Goal: Task Accomplishment & Management: Complete application form

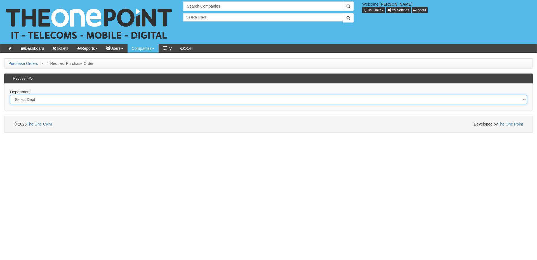
click at [66, 104] on select "Select Dept Digital Internal IT Mobiles Marketing Telecoms" at bounding box center [268, 100] width 517 height 10
select select "?pipeID=&dept=MOB"
click at [10, 95] on select "Select Dept Digital Internal IT Mobiles Marketing Telecoms" at bounding box center [268, 100] width 517 height 10
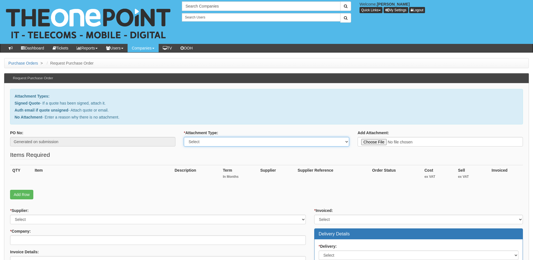
click at [224, 142] on select "Select Signed Quote Auth email with quote if unsigned No Attachment" at bounding box center [266, 142] width 165 height 10
select select "Signed Quote"
click at [184, 137] on select "Select Signed Quote Auth email with quote if unsigned No Attachment" at bounding box center [266, 142] width 165 height 10
type input "C:\fakepath\Wilkin Chapman - iPhone.pdf"
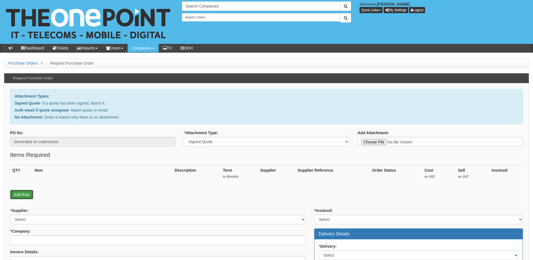
click at [22, 198] on link "Add Row" at bounding box center [21, 195] width 23 height 10
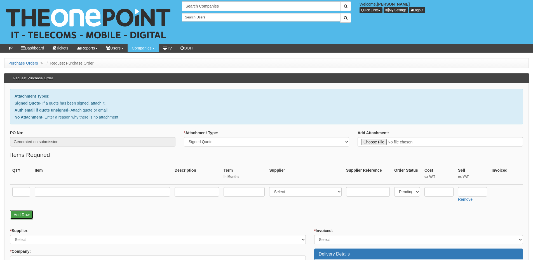
click at [23, 216] on link "Add Row" at bounding box center [21, 215] width 23 height 10
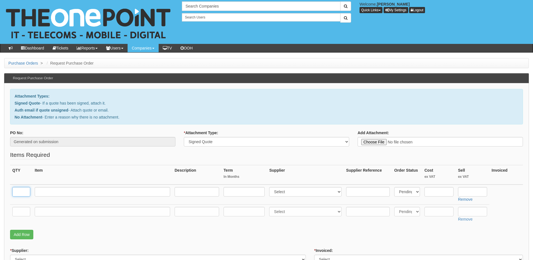
click at [23, 193] on input "text" at bounding box center [21, 192] width 18 height 10
type input "40"
click at [21, 211] on input "text" at bounding box center [21, 212] width 18 height 10
type input "1"
click at [49, 213] on input "text" at bounding box center [102, 212] width 135 height 10
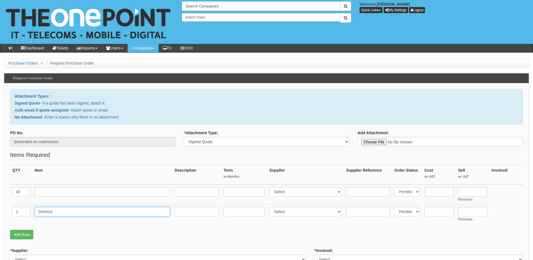
type input "Delivery"
click at [466, 212] on input "text" at bounding box center [472, 212] width 29 height 10
type input "12.50"
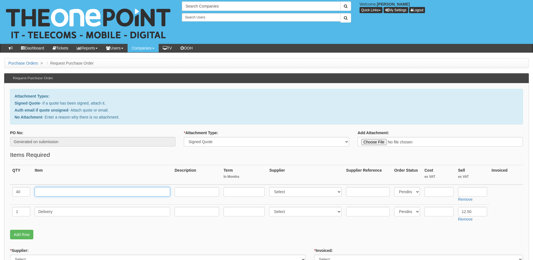
click at [77, 195] on input "text" at bounding box center [102, 192] width 135 height 10
click at [88, 188] on input "text" at bounding box center [102, 192] width 135 height 10
paste input "iPhone 16 128GB DEP"
type input "iPhone 16 128GB DEP - Black"
click at [191, 193] on input "text" at bounding box center [197, 192] width 44 height 10
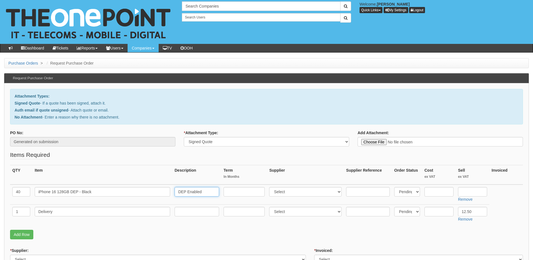
type input "DEP Enabled"
click at [291, 190] on select "Select 123 REG.co.uk 1Password 3 4Gon AA Jones Electric Ltd Abzorb Access Group…" at bounding box center [305, 192] width 72 height 10
select select "54"
click at [271, 187] on select "Select 123 REG.co.uk 1Password 3 4Gon AA Jones Electric Ltd Abzorb Access Group…" at bounding box center [305, 192] width 72 height 10
click at [478, 191] on input "text" at bounding box center [472, 192] width 29 height 10
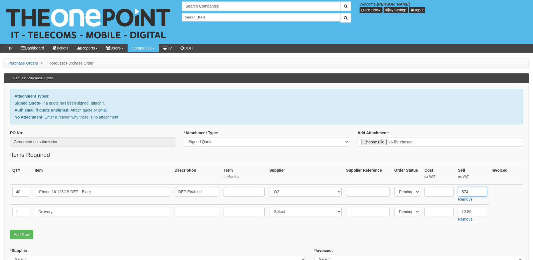
type input "574"
click at [441, 193] on input "text" at bounding box center [439, 192] width 29 height 10
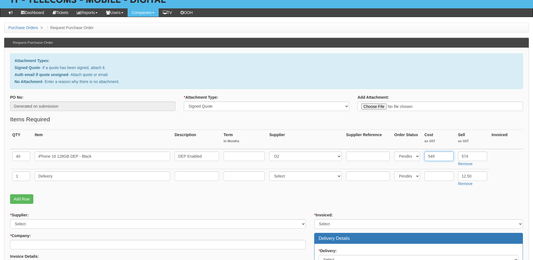
scroll to position [56, 0]
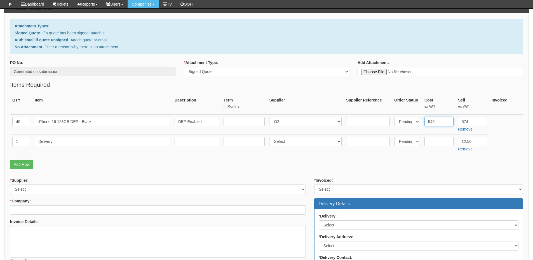
type input "549"
click at [119, 195] on div "* Supplier: Select 123 REG.co.uk 1Password 3 4Gon AA Jones Electric Ltd Abzorb …" at bounding box center [158, 248] width 304 height 140
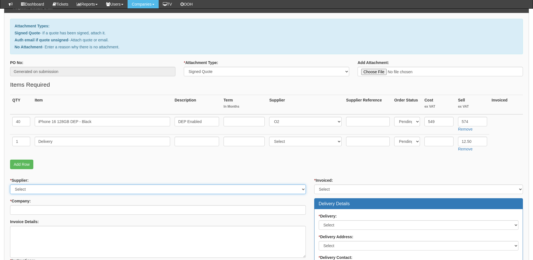
click at [117, 193] on select "Select 123 REG.co.uk 1Password 3 4Gon AA Jones Electric Ltd Abzorb Access Group…" at bounding box center [158, 190] width 296 height 10
select select "54"
click at [10, 185] on select "Select 123 REG.co.uk 1Password 3 4Gon AA Jones Electric Ltd Abzorb Access Group…" at bounding box center [158, 190] width 296 height 10
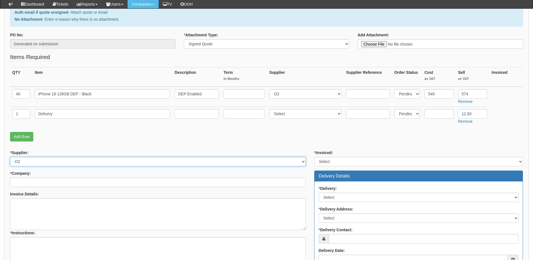
scroll to position [84, 0]
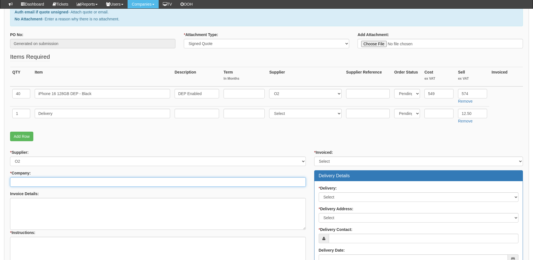
click at [66, 178] on input "* Company:" at bounding box center [158, 182] width 296 height 10
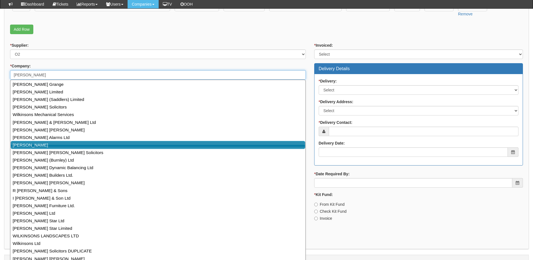
scroll to position [128, 0]
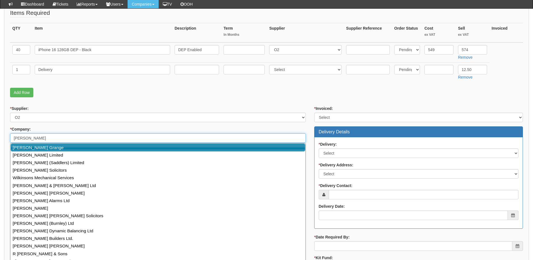
click at [49, 139] on input "wilkin" at bounding box center [158, 138] width 296 height 10
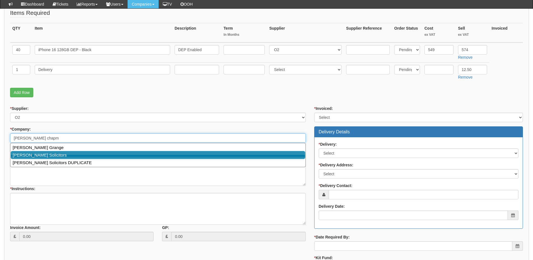
click at [50, 153] on link "[PERSON_NAME] Solicitors" at bounding box center [158, 155] width 295 height 8
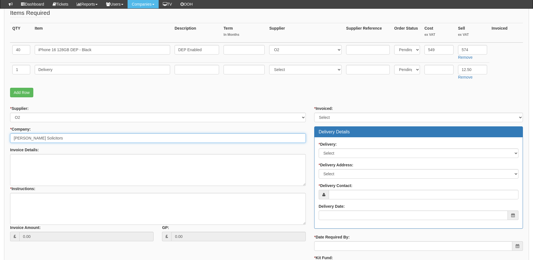
type input "Wilkin Chapman Solicitors"
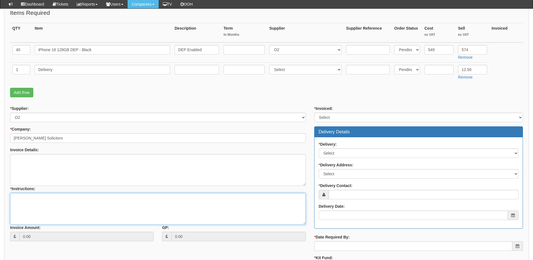
click at [38, 203] on textarea "* Instructions:" at bounding box center [158, 209] width 296 height 32
type textarea "Hardware only"
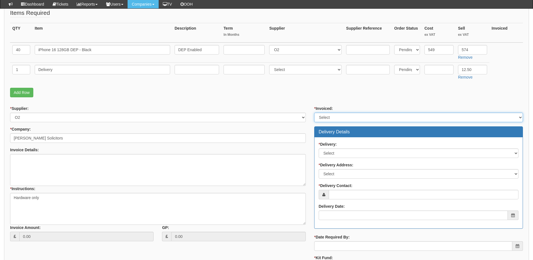
click at [327, 118] on select "Select Yes No N/A STB (part of order)" at bounding box center [418, 118] width 209 height 10
select select "2"
click at [314, 113] on select "Select Yes No N/A STB (part of order)" at bounding box center [418, 118] width 209 height 10
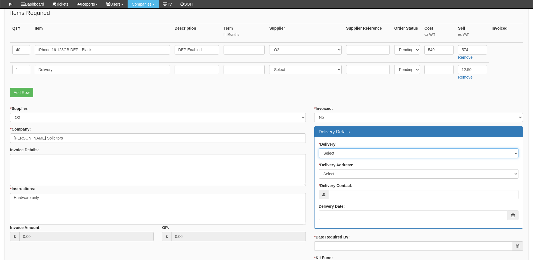
click at [330, 154] on select "Select No Not Applicable Yes" at bounding box center [419, 154] width 200 height 10
select select "1"
click at [319, 149] on select "Select No Not Applicable Yes" at bounding box center [419, 154] width 200 height 10
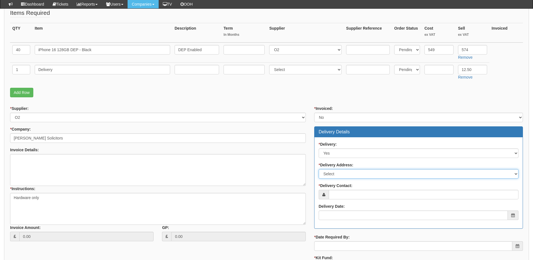
click at [331, 176] on select "Select Not Applicable Main Address - DN31 2LJ Other" at bounding box center [419, 174] width 200 height 10
select select "company_main_address"
click at [319, 169] on select "Select Not Applicable Main Address - DN31 2LJ Other" at bounding box center [419, 174] width 200 height 10
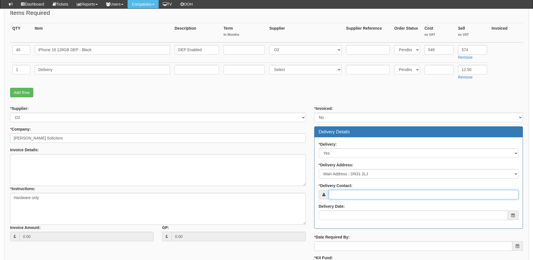
click at [350, 196] on input "* Delivery Contact:" at bounding box center [424, 195] width 190 height 10
click at [339, 193] on input "* Delivery Contact:" at bounding box center [424, 195] width 190 height 10
paste input "Ian Fowles"
type input "Ian Fowles"
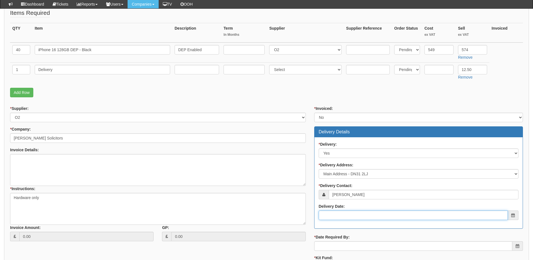
click at [348, 215] on input "Delivery Date:" at bounding box center [413, 216] width 189 height 10
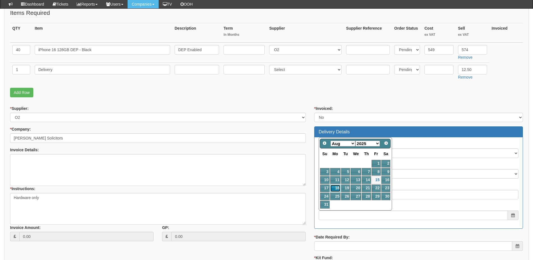
click at [337, 188] on link "18" at bounding box center [335, 189] width 10 height 8
type input "2025-08-18"
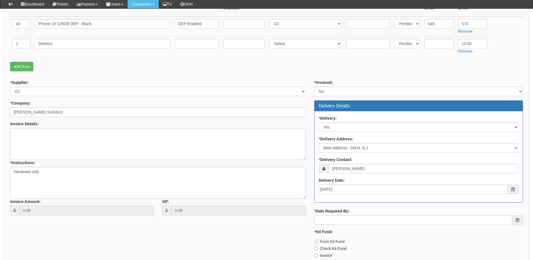
scroll to position [184, 0]
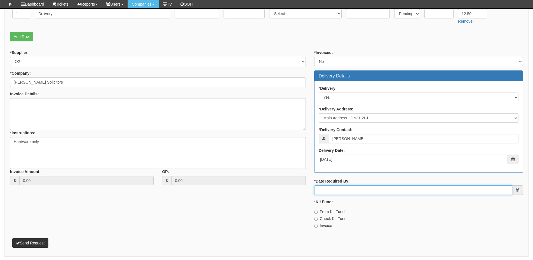
click at [333, 190] on input "* Date Required By:" at bounding box center [413, 191] width 198 height 10
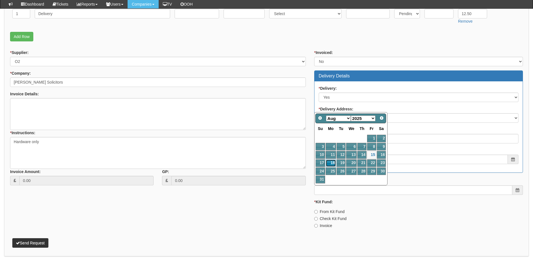
click at [332, 162] on link "18" at bounding box center [331, 164] width 10 height 8
type input "2025-08-18"
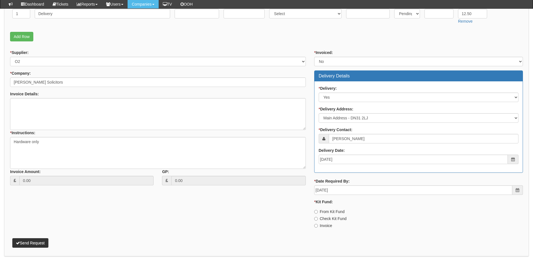
click at [325, 210] on label "From Kit Fund" at bounding box center [329, 212] width 31 height 6
click at [318, 210] on input "From Kit Fund" at bounding box center [316, 212] width 4 height 4
radio input "true"
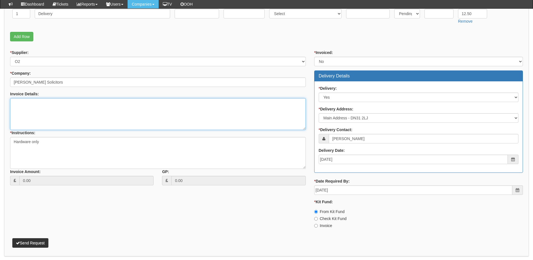
click at [54, 109] on textarea "Invoice Details:" at bounding box center [158, 114] width 296 height 32
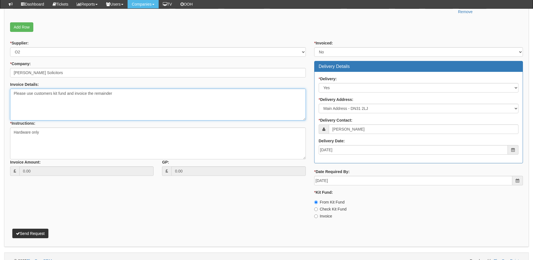
scroll to position [203, 0]
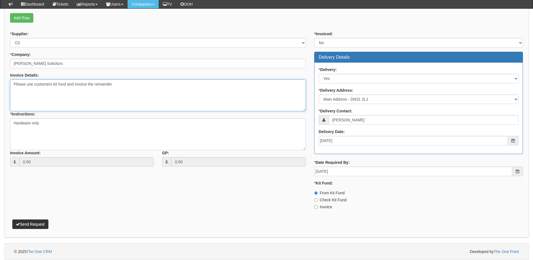
type textarea "Please use customers kit fund and invoice the remainder"
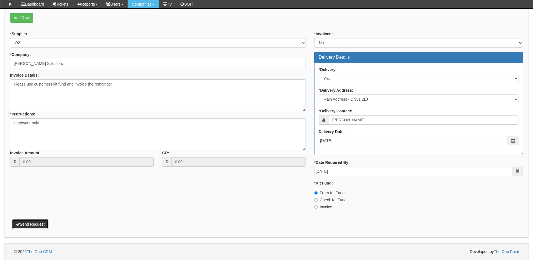
click at [36, 224] on button "Send Request" at bounding box center [30, 225] width 36 height 10
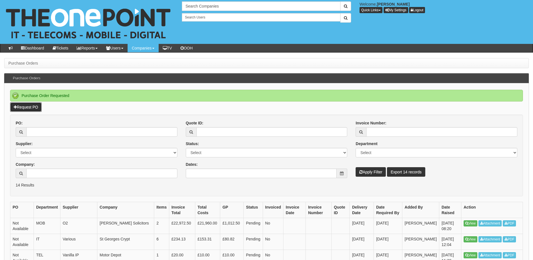
click at [36, 108] on link "Request PO" at bounding box center [26, 107] width 32 height 10
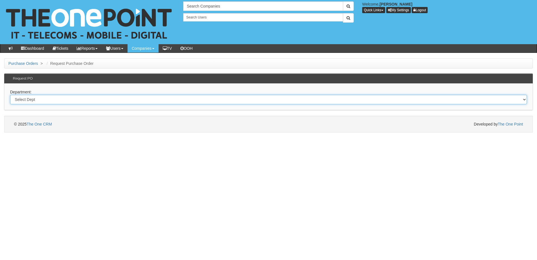
click at [62, 102] on select "Select Dept Digital Internal IT Mobiles Marketing Telecoms" at bounding box center [268, 100] width 517 height 10
select select "?pipeID=&dept=IT"
click at [10, 95] on select "Select Dept Digital Internal IT Mobiles Marketing Telecoms" at bounding box center [268, 100] width 517 height 10
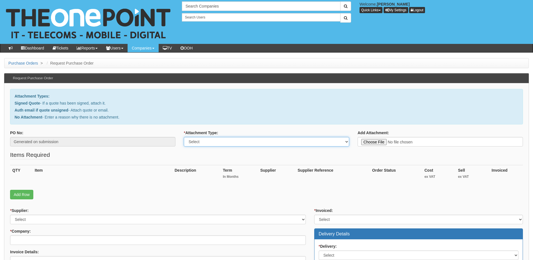
click at [205, 143] on select "Select Signed Quote Auth email with quote if unsigned No Attachment" at bounding box center [266, 142] width 165 height 10
select select "Signed Quote"
click at [184, 137] on select "Select Signed Quote Auth email with quote if unsigned No Attachment" at bounding box center [266, 142] width 165 height 10
type input "C:\fakepath\Live And Learn Consultancy - Domains (1).pdf"
click at [33, 189] on div "QTY Item Description Term In Months Supplier Supplier Reference Order Status Co…" at bounding box center [266, 177] width 513 height 25
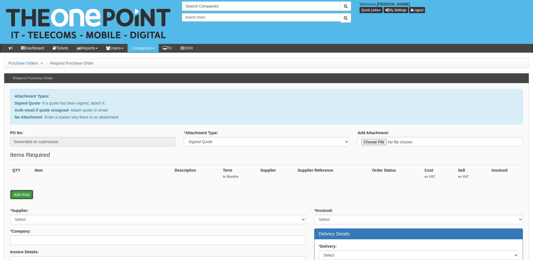
click at [24, 193] on link "Add Row" at bounding box center [21, 195] width 23 height 10
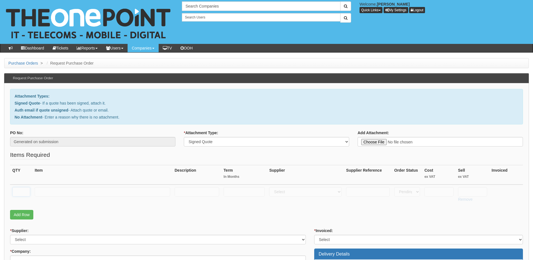
click at [24, 193] on input "text" at bounding box center [21, 192] width 18 height 10
type input "3"
click at [45, 192] on input "text" at bounding box center [102, 192] width 135 height 10
paste input "Domain Renewal"
type input "Domain Renewal"
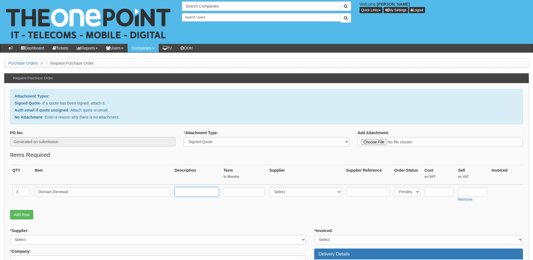
click at [198, 194] on input "text" at bounding box center [197, 192] width 44 height 10
paste input "Liveandlearningcourses.com + Liveandlearningcourses.com Liveandlearntraining.co…"
type input "Liveandlearningcourses.com + Liveandlearningcourses.com Liveandlearntraining.co…"
click at [282, 190] on select "Select 123 REG.co.uk 1Password 3 4Gon AA Jones Electric Ltd Abzorb Access Group…" at bounding box center [305, 192] width 72 height 10
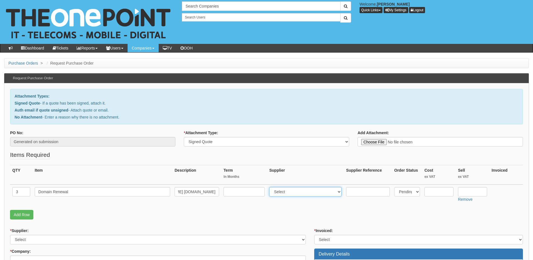
scroll to position [0, 0]
select select "17"
click at [271, 187] on select "Select 123 REG.co.uk 1Password 3 4Gon AA Jones Electric Ltd Abzorb Access Group…" at bounding box center [305, 192] width 72 height 10
click at [470, 193] on input "text" at bounding box center [472, 192] width 29 height 10
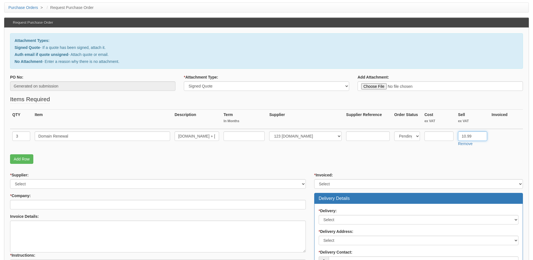
scroll to position [56, 0]
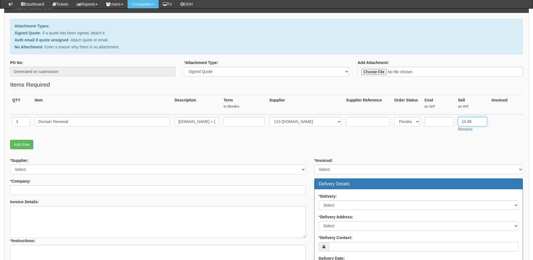
type input "10.99"
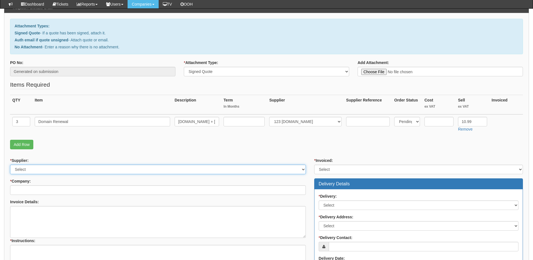
click at [69, 167] on select "Select 123 REG.co.uk 1Password 3 4Gon AA Jones Electric Ltd Abzorb Access Group…" at bounding box center [158, 170] width 296 height 10
select select "17"
click at [10, 165] on select "Select 123 REG.co.uk 1Password 3 4Gon AA Jones Electric Ltd Abzorb Access Group…" at bounding box center [158, 170] width 296 height 10
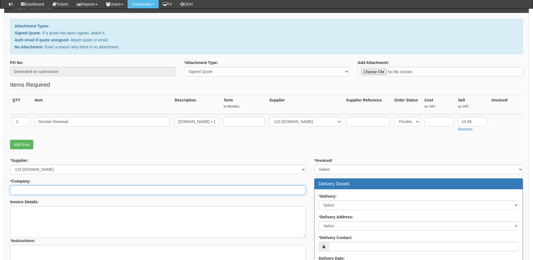
click at [64, 189] on input "* Company:" at bounding box center [158, 191] width 296 height 10
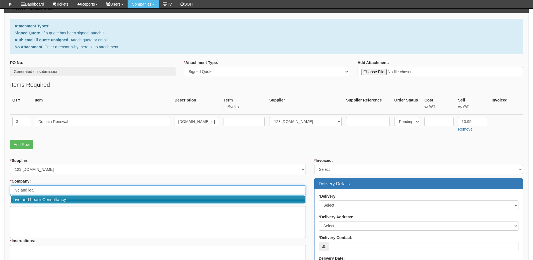
click at [40, 197] on link "Live and Learn Consultancy" at bounding box center [158, 200] width 295 height 8
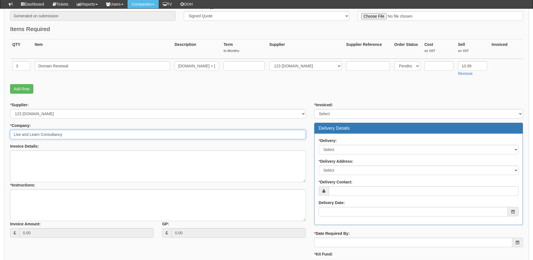
scroll to position [112, 0]
type input "Live and Learn Consultancy"
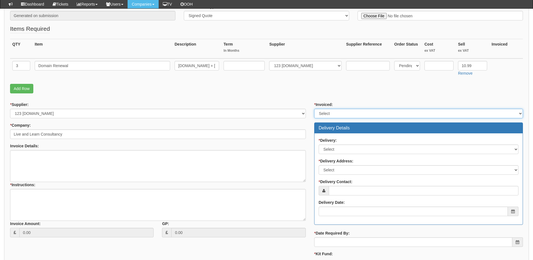
click at [323, 112] on select "Select Yes No N/A STB (part of order)" at bounding box center [418, 114] width 209 height 10
select select "2"
click at [314, 109] on select "Select Yes No N/A STB (part of order)" at bounding box center [418, 114] width 209 height 10
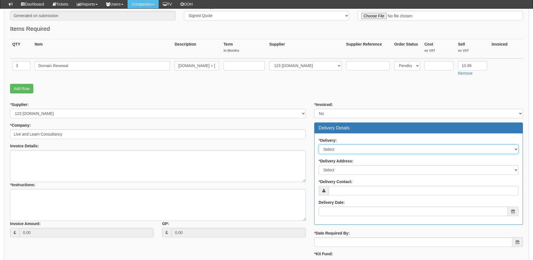
click at [332, 152] on select "Select No Not Applicable Yes" at bounding box center [419, 150] width 200 height 10
select select "3"
click at [319, 145] on select "Select No Not Applicable Yes" at bounding box center [419, 150] width 200 height 10
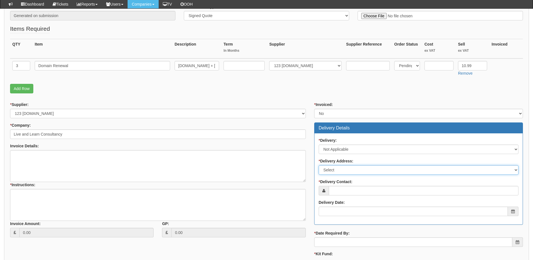
click at [337, 172] on select "Select Not Applicable Main Address - S36 2AB Other" at bounding box center [419, 170] width 200 height 10
select select "N/A"
click at [319, 165] on select "Select Not Applicable Main Address - S36 2AB Other" at bounding box center [419, 170] width 200 height 10
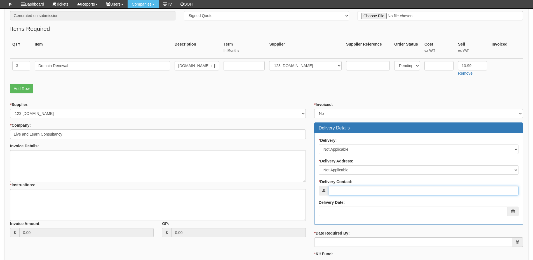
click at [337, 193] on input "* Delivery Contact:" at bounding box center [424, 191] width 190 height 10
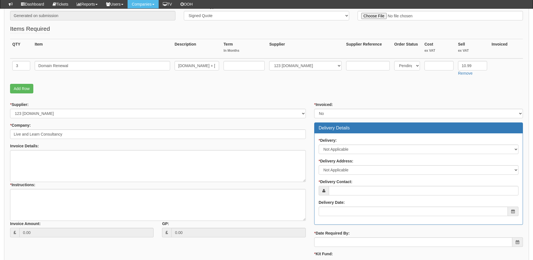
click at [354, 185] on div "* Delivery Contact:" at bounding box center [419, 187] width 200 height 17
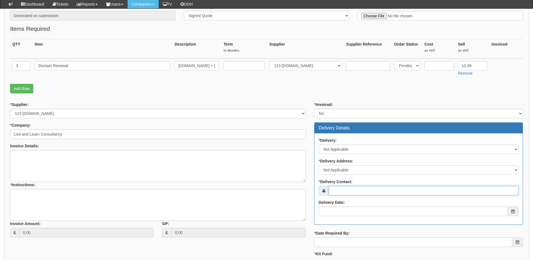
click at [354, 192] on input "* Delivery Contact:" at bounding box center [424, 191] width 190 height 10
paste input "Simon Howe"
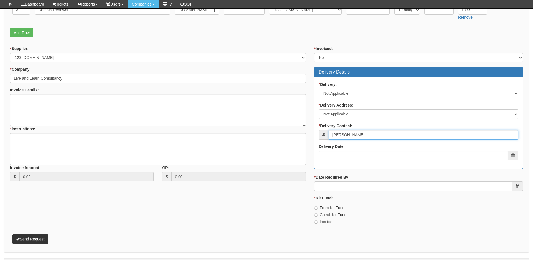
type input "Simon Howe"
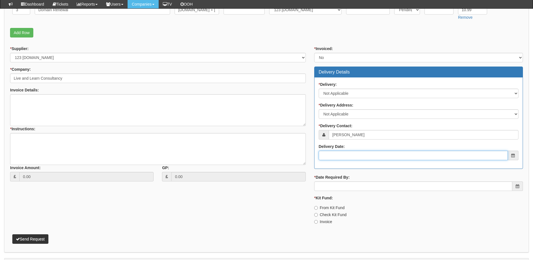
click at [341, 152] on input "Delivery Date:" at bounding box center [413, 156] width 189 height 10
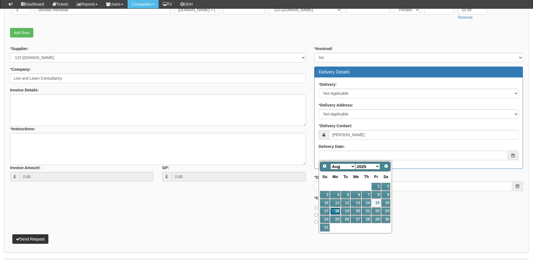
click at [337, 213] on link "18" at bounding box center [335, 212] width 10 height 8
type input "2025-08-18"
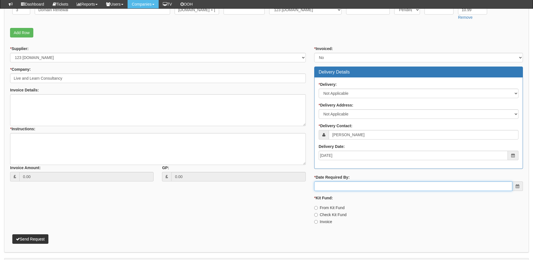
click at [334, 189] on input "* Date Required By:" at bounding box center [413, 187] width 198 height 10
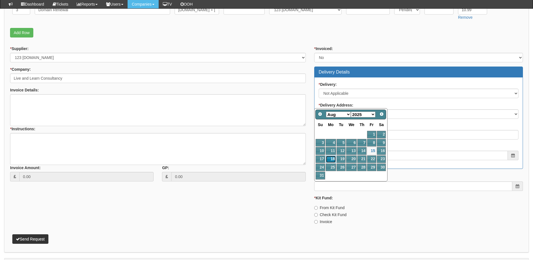
click at [332, 157] on link "18" at bounding box center [331, 160] width 10 height 8
type input "2025-08-18"
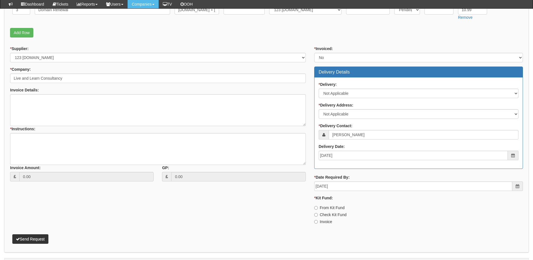
click at [324, 224] on label "Invoice" at bounding box center [323, 222] width 18 height 6
click at [318, 210] on input "Invoice" at bounding box center [316, 208] width 4 height 4
radio input "true"
click at [79, 151] on textarea "* Instructions:" at bounding box center [158, 149] width 296 height 32
type textarea "Domain resign"
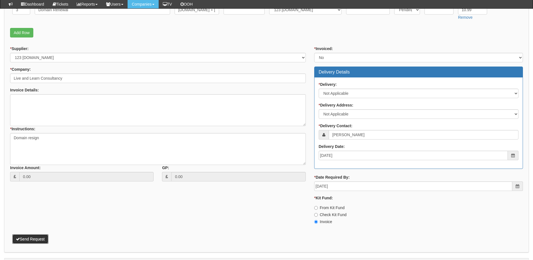
click at [43, 238] on button "Send Request" at bounding box center [30, 240] width 36 height 10
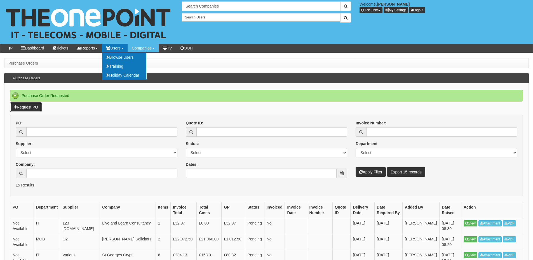
click at [26, 108] on link "Request PO" at bounding box center [26, 107] width 32 height 10
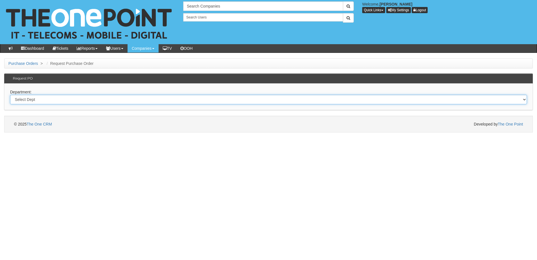
click at [89, 100] on select "Select Dept Digital Internal IT Mobiles Marketing Telecoms" at bounding box center [268, 100] width 517 height 10
select select "?pipeID=&dept=IT"
click at [10, 95] on select "Select Dept Digital Internal IT Mobiles Marketing Telecoms" at bounding box center [268, 100] width 517 height 10
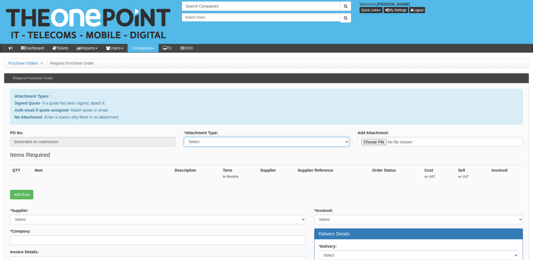
click at [204, 144] on select "Select Signed Quote Auth email with quote if unsigned No Attachment" at bounding box center [266, 142] width 165 height 10
click at [184, 137] on select "Select Signed Quote Auth email with quote if unsigned No Attachment" at bounding box center [266, 142] width 165 height 10
click at [204, 144] on select "Select Signed Quote Auth email with quote if unsigned No Attachment" at bounding box center [266, 142] width 165 height 10
select select "No Attachment"
click at [184, 137] on select "Select Signed Quote Auth email with quote if unsigned No Attachment" at bounding box center [266, 142] width 165 height 10
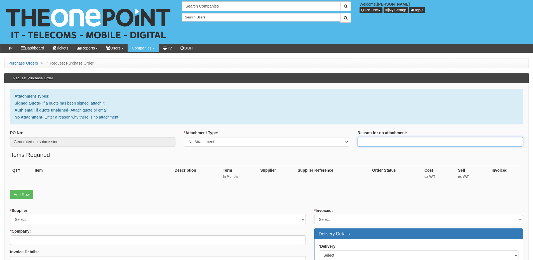
click at [379, 146] on textarea "Reason for no attachment:" at bounding box center [440, 142] width 165 height 10
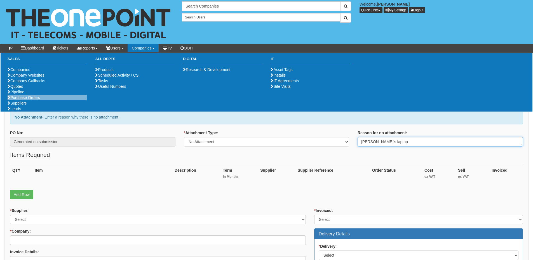
type textarea "Brad's laptop"
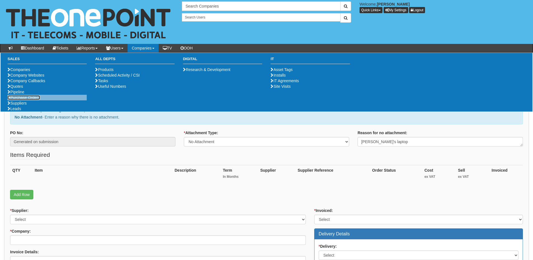
click at [37, 100] on link "Purchase Orders" at bounding box center [24, 97] width 32 height 4
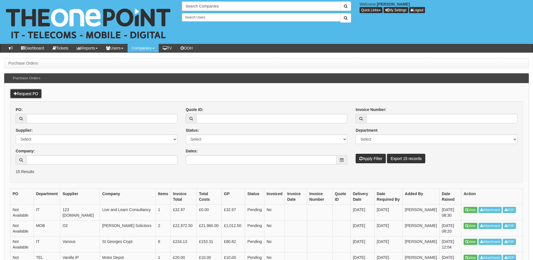
click at [31, 95] on link "Request PO" at bounding box center [26, 94] width 32 height 10
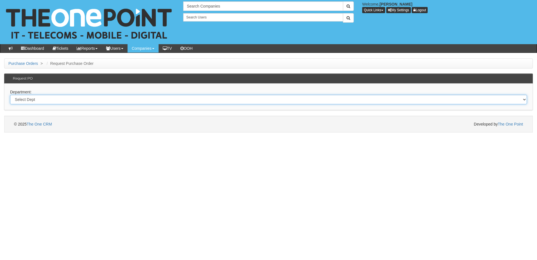
click at [72, 104] on select "Select Dept Digital Internal IT Mobiles Marketing Telecoms" at bounding box center [268, 100] width 517 height 10
select select "?pipeID=&dept=INT"
click at [10, 95] on select "Select Dept Digital Internal IT Mobiles Marketing Telecoms" at bounding box center [268, 100] width 517 height 10
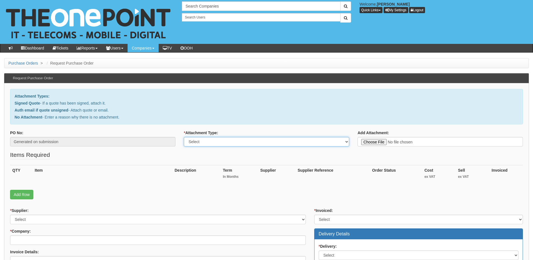
click at [222, 144] on select "Select Signed Quote Auth email with quote if unsigned No Attachment" at bounding box center [266, 142] width 165 height 10
select select "No Attachment"
click at [184, 137] on select "Select Signed Quote Auth email with quote if unsigned No Attachment" at bounding box center [266, 142] width 165 height 10
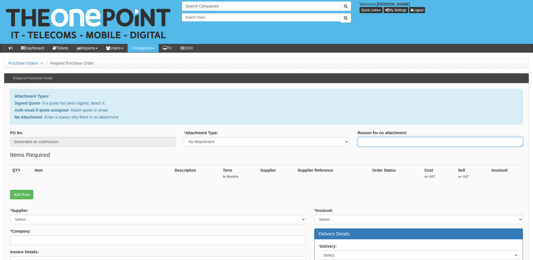
click at [363, 141] on textarea "Reason for no attachment:" at bounding box center [440, 142] width 165 height 10
type textarea "Repair for Brad Guinness"
click at [22, 193] on link "Add Row" at bounding box center [21, 195] width 23 height 10
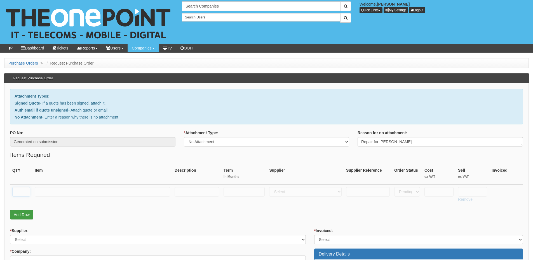
click at [22, 193] on input "text" at bounding box center [21, 192] width 18 height 10
type input "1"
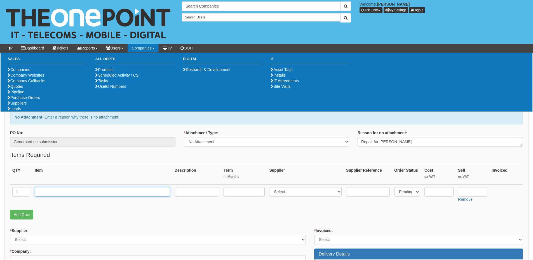
click at [61, 191] on input "text" at bounding box center [102, 192] width 135 height 10
paste input "New For Dell Vostro 15 3510 3520 3525 LCD Rear Top Lid Back Cover 0DWRHJ Black"
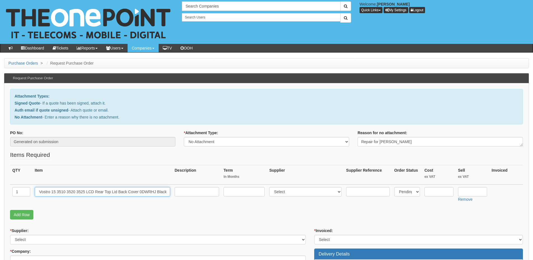
type input "New For Dell Vostro 15 3510 3520 3525 LCD Rear Top Lid Back Cover 0DWRHJ Black"
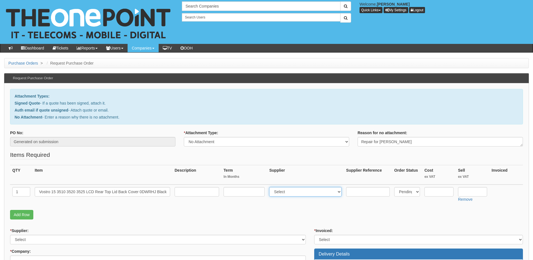
click at [281, 195] on select "Select 123 REG.co.uk 1Password 3 4Gon AA Jones Electric Ltd Abzorb Access Group…" at bounding box center [305, 192] width 72 height 10
select select "4"
click at [271, 187] on select "Select 123 REG.co.uk 1Password 3 4Gon AA Jones Electric Ltd Abzorb Access Group…" at bounding box center [305, 192] width 72 height 10
click at [444, 192] on input "text" at bounding box center [439, 192] width 29 height 10
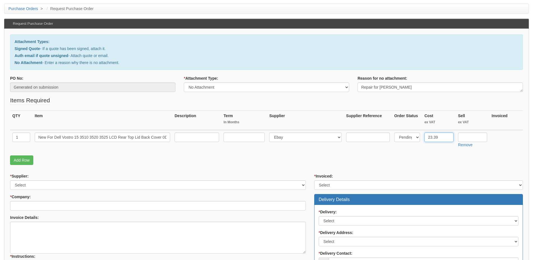
scroll to position [56, 0]
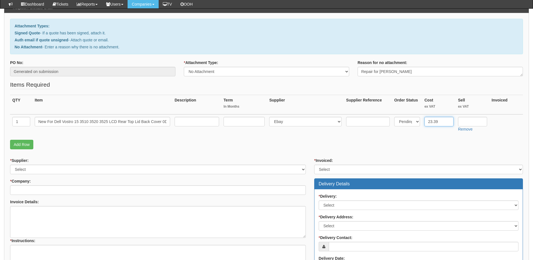
type input "23.39"
click at [410, 74] on textarea "Repair for Brad Guinness" at bounding box center [440, 72] width 165 height 10
click at [66, 218] on textarea "Invoice Details:" at bounding box center [158, 222] width 296 height 32
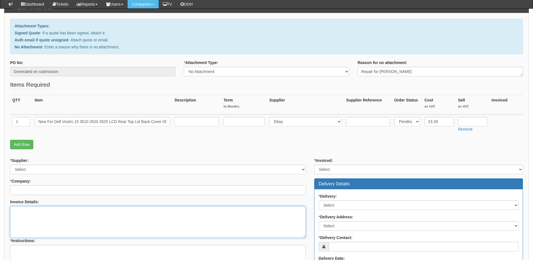
paste textarea "Repair for Brad Guinness"
type textarea "Repair for Brad Guinness"
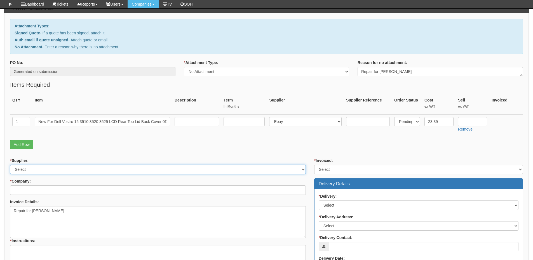
click at [43, 169] on select "Select 123 REG.co.uk 1Password 3 4Gon AA Jones Electric Ltd Abzorb Access Group…" at bounding box center [158, 170] width 296 height 10
select select "4"
click at [10, 165] on select "Select 123 REG.co.uk 1Password 3 4Gon AA Jones Electric Ltd Abzorb Access Group…" at bounding box center [158, 170] width 296 height 10
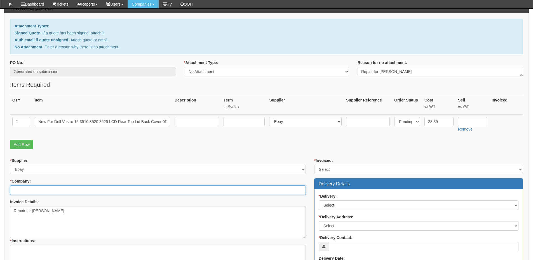
click at [37, 189] on input "* Company:" at bounding box center [158, 191] width 296 height 10
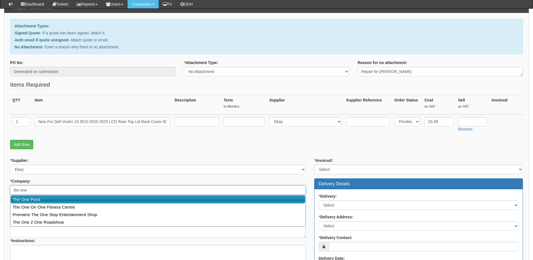
click at [36, 200] on link "The One Point" at bounding box center [158, 200] width 295 height 8
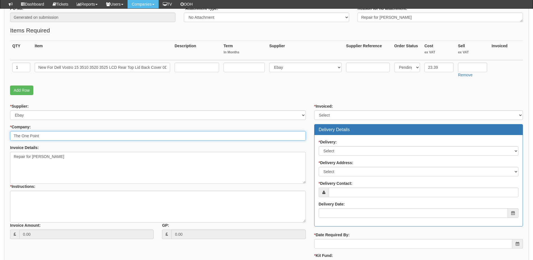
scroll to position [112, 0]
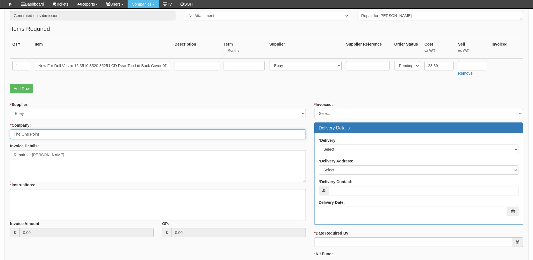
type input "The One Point"
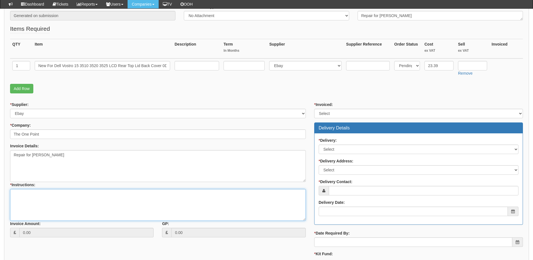
click at [35, 203] on textarea "* Instructions:" at bounding box center [158, 205] width 296 height 32
type textarea "As above"
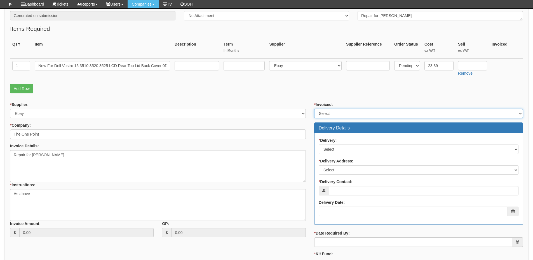
click at [323, 116] on select "Select Yes No N/A STB (part of order)" at bounding box center [418, 114] width 209 height 10
select select "2"
click at [314, 109] on select "Select Yes No N/A STB (part of order)" at bounding box center [418, 114] width 209 height 10
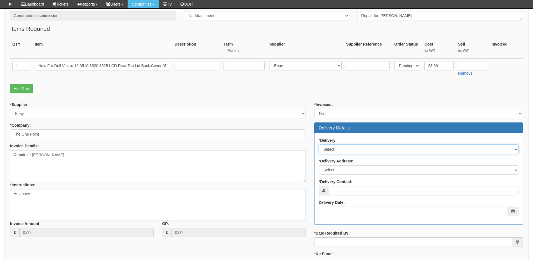
click at [332, 151] on select "Select No Not Applicable Yes" at bounding box center [419, 150] width 200 height 10
select select "1"
click at [319, 145] on select "Select No Not Applicable Yes" at bounding box center [419, 150] width 200 height 10
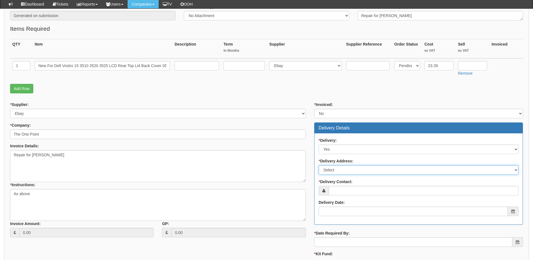
click at [333, 171] on select "Select Not Applicable Main Address - HU13 0GD The View - HU13 0GD Other" at bounding box center [419, 170] width 200 height 10
select select "1"
click at [319, 165] on select "Select Not Applicable Main Address - HU13 0GD The View - HU13 0GD Other" at bounding box center [419, 170] width 200 height 10
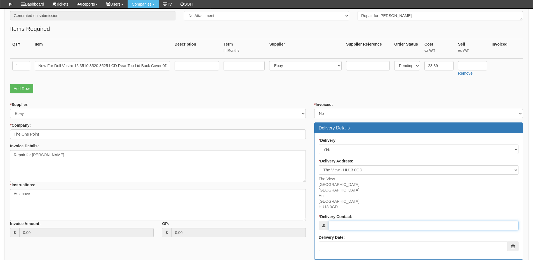
click at [337, 224] on input "* Delivery Contact:" at bounding box center [424, 226] width 190 height 10
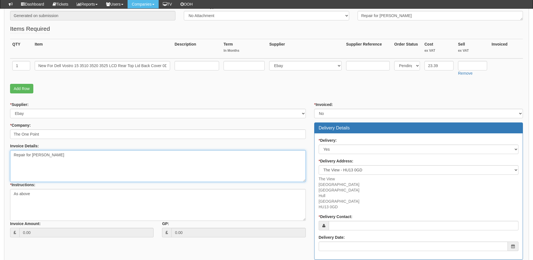
drag, startPoint x: 32, startPoint y: 154, endPoint x: 59, endPoint y: 155, distance: 27.7
click at [59, 155] on textarea "Repair for Brad Guinness" at bounding box center [158, 166] width 296 height 32
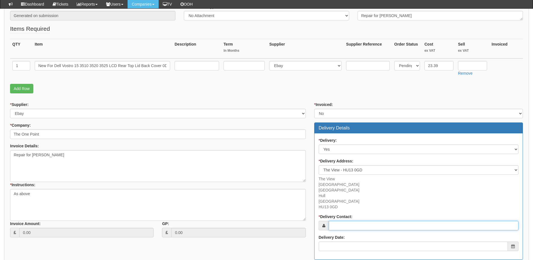
click at [349, 227] on input "* Delivery Contact:" at bounding box center [424, 226] width 190 height 10
paste input "Brad Guinness"
type input "Brad Guinness"
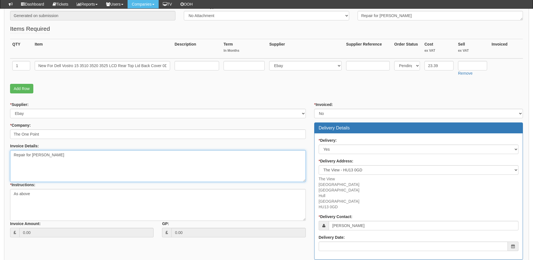
click at [74, 154] on textarea "Repair for Brad Guinness" at bounding box center [158, 166] width 296 height 32
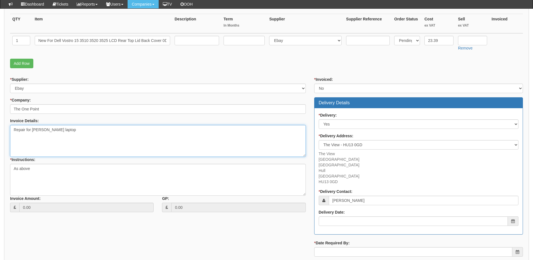
scroll to position [168, 0]
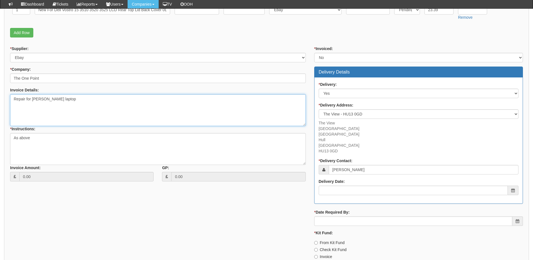
type textarea "Repair for Brad Guinness laptop"
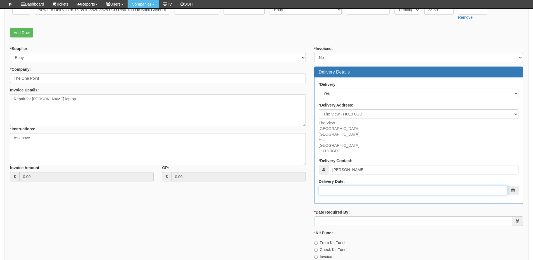
click at [352, 193] on input "Delivery Date:" at bounding box center [413, 191] width 189 height 10
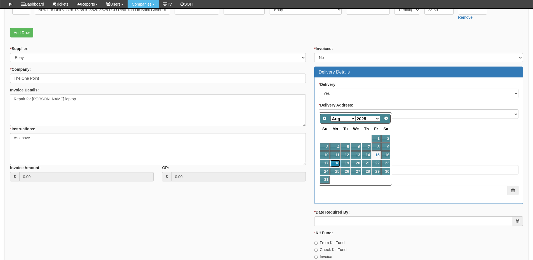
click at [339, 164] on link "18" at bounding box center [335, 164] width 10 height 8
type input "2025-08-18"
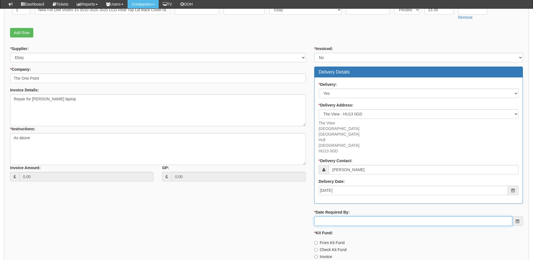
click at [343, 220] on input "* Date Required By:" at bounding box center [413, 222] width 198 height 10
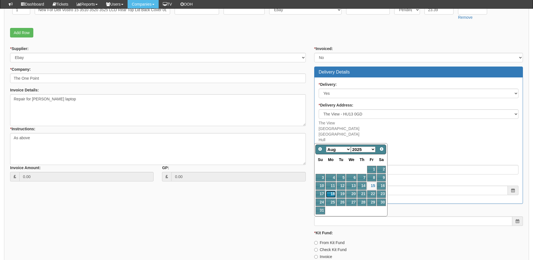
click at [332, 194] on link "18" at bounding box center [331, 195] width 10 height 8
type input "2025-08-18"
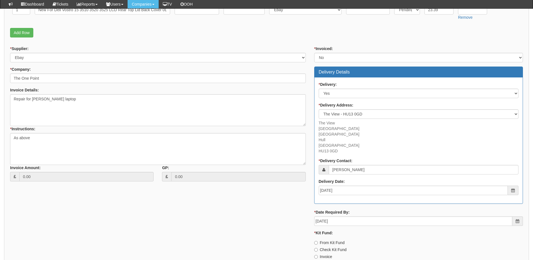
click at [325, 256] on label "Invoice" at bounding box center [323, 257] width 18 height 6
click at [318, 245] on input "Invoice" at bounding box center [316, 243] width 4 height 4
radio input "true"
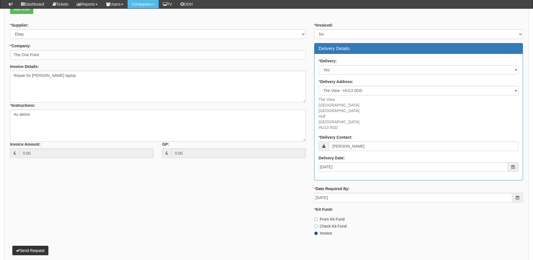
scroll to position [218, 0]
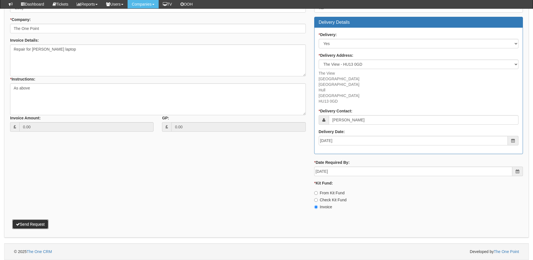
click at [35, 226] on button "Send Request" at bounding box center [30, 225] width 36 height 10
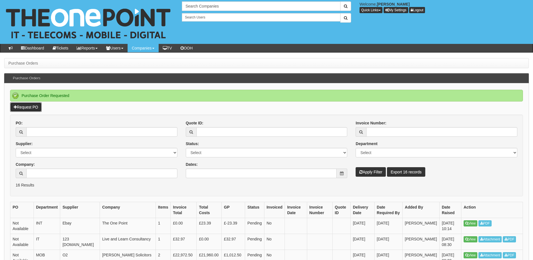
click at [28, 106] on link "Request PO" at bounding box center [26, 107] width 32 height 10
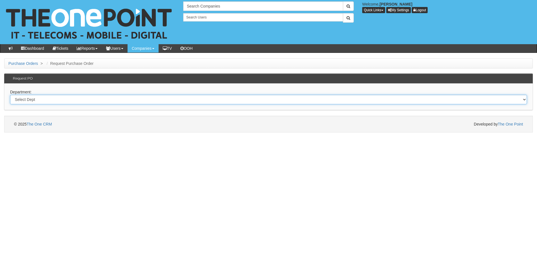
drag, startPoint x: 85, startPoint y: 99, endPoint x: 85, endPoint y: 102, distance: 2.8
click at [85, 99] on select "Select Dept Digital Internal IT Mobiles Marketing Telecoms" at bounding box center [268, 100] width 517 height 10
select select "?pipeID=&dept=IT"
click at [10, 95] on select "Select Dept Digital Internal IT Mobiles Marketing Telecoms" at bounding box center [268, 100] width 517 height 10
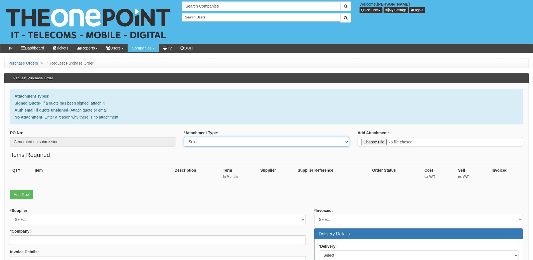
click at [203, 143] on select "Select Signed Quote Auth email with quote if unsigned No Attachment" at bounding box center [266, 142] width 165 height 10
click at [184, 137] on select "Select Signed Quote Auth email with quote if unsigned No Attachment" at bounding box center [266, 142] width 165 height 10
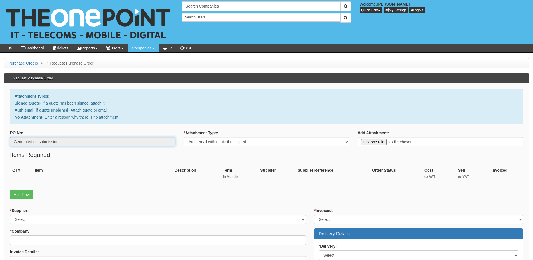
click at [172, 141] on input "Generated on submission" at bounding box center [92, 142] width 165 height 10
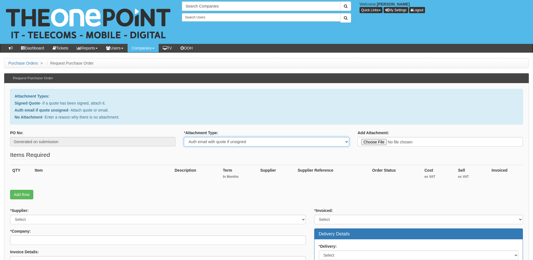
click at [221, 143] on select "Select Signed Quote Auth email with quote if unsigned No Attachment" at bounding box center [266, 142] width 165 height 10
select select "No Attachment"
click at [184, 137] on select "Select Signed Quote Auth email with quote if unsigned No Attachment" at bounding box center [266, 142] width 165 height 10
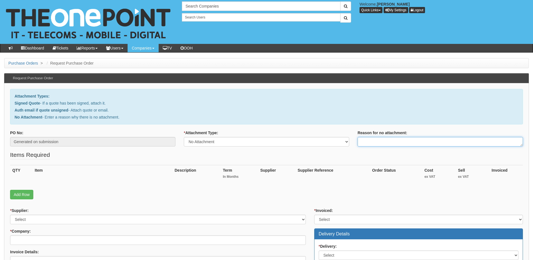
click at [382, 140] on textarea "Reason for no attachment:" at bounding box center [440, 142] width 165 height 10
click at [413, 142] on textarea "Linked to ticket" at bounding box center [440, 142] width 165 height 10
click at [413, 142] on textarea "Linked to ticket 416429" at bounding box center [440, 142] width 165 height 10
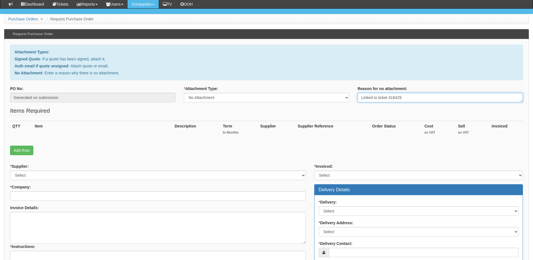
scroll to position [56, 0]
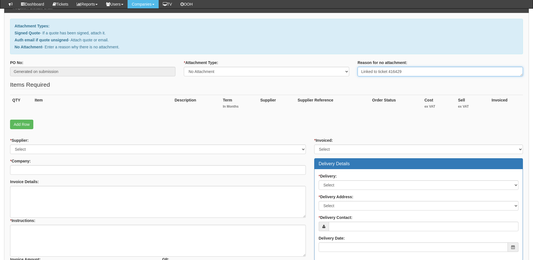
type textarea "Linked to ticket 416429"
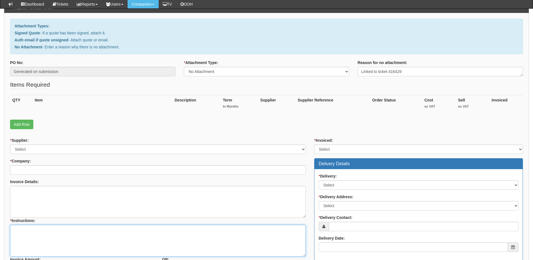
click at [78, 231] on textarea "* Instructions:" at bounding box center [158, 241] width 296 height 32
paste textarea "Linked to ticket 416429"
type textarea "Linked to ticket 416429"
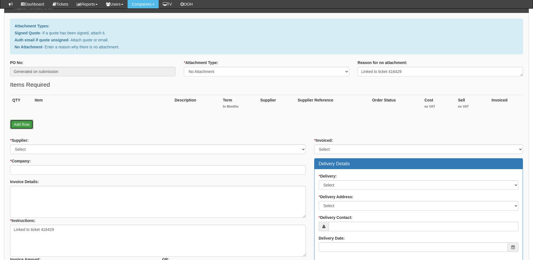
click at [24, 129] on link "Add Row" at bounding box center [21, 125] width 23 height 10
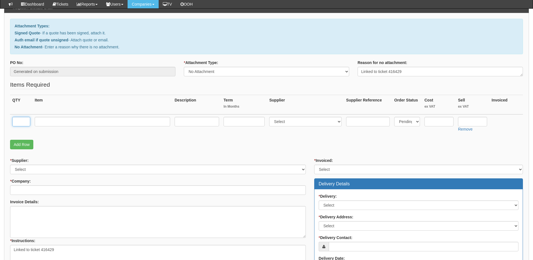
click at [23, 123] on input "text" at bounding box center [21, 122] width 18 height 10
type input "1"
click at [58, 123] on input "text" at bounding box center [102, 122] width 135 height 10
type input "Business Standard Licence"
click at [244, 124] on input "text" at bounding box center [244, 122] width 41 height 10
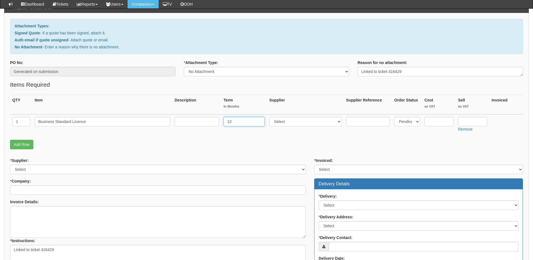
type input "12"
click at [213, 123] on input "text" at bounding box center [197, 122] width 44 height 10
type input "12-months"
click at [290, 123] on select "Select 123 REG.co.uk 1Password 3 4Gon AA Jones Electric Ltd Abzorb Access Group…" at bounding box center [305, 122] width 72 height 10
select select "291"
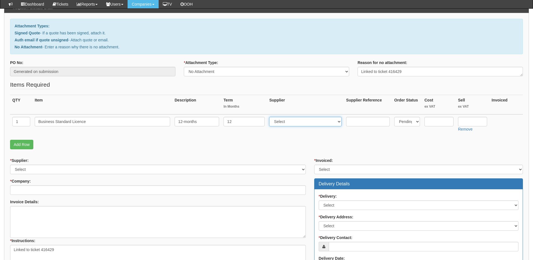
click at [271, 117] on select "Select 123 REG.co.uk 1Password 3 4Gon AA Jones Electric Ltd Abzorb Access Group…" at bounding box center [305, 122] width 72 height 10
click at [471, 120] on input "text" at bounding box center [472, 122] width 29 height 10
type input "10.08"
click at [443, 121] on input "text" at bounding box center [439, 122] width 29 height 10
type input "8.22"
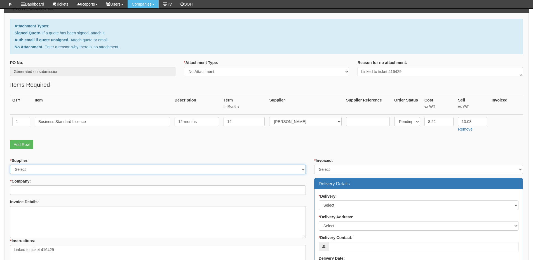
click at [38, 170] on select "Select 123 REG.co.uk 1Password 3 4Gon AA Jones Electric Ltd Abzorb Access Group…" at bounding box center [158, 170] width 296 height 10
select select "291"
click at [10, 165] on select "Select 123 REG.co.uk 1Password 3 4Gon AA Jones Electric Ltd Abzorb Access Group…" at bounding box center [158, 170] width 296 height 10
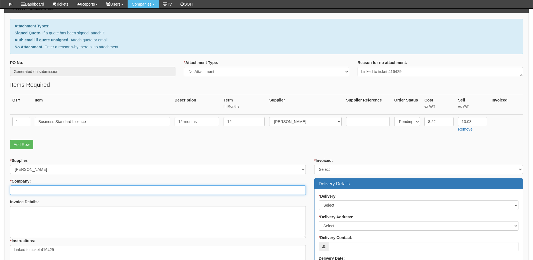
click at [35, 191] on input "* Company:" at bounding box center [158, 191] width 296 height 10
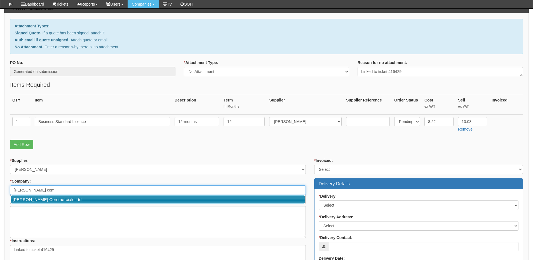
click at [36, 202] on link "[PERSON_NAME] Commercials Ltd" at bounding box center [158, 200] width 295 height 8
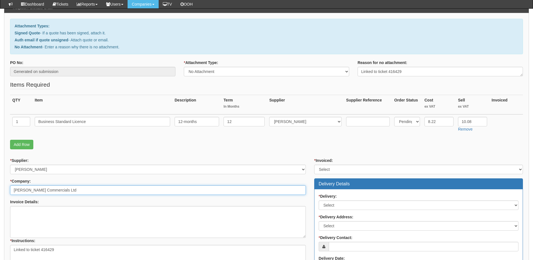
type input "[PERSON_NAME] Commercials Ltd"
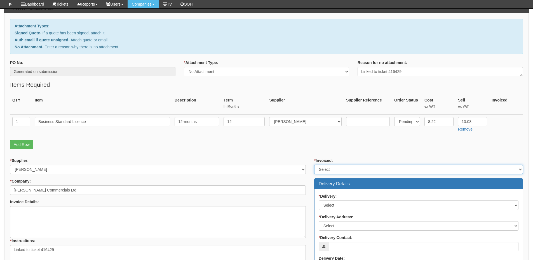
click at [325, 171] on select "Select Yes No N/A STB (part of order)" at bounding box center [418, 170] width 209 height 10
select select "2"
click at [314, 165] on select "Select Yes No N/A STB (part of order)" at bounding box center [418, 170] width 209 height 10
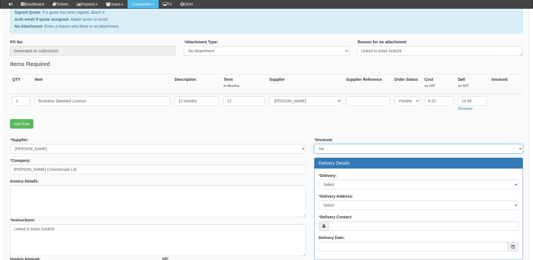
scroll to position [112, 0]
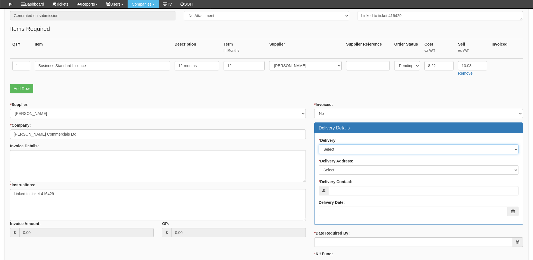
click at [335, 147] on select "Select No Not Applicable Yes" at bounding box center [419, 150] width 200 height 10
select select "3"
click at [319, 145] on select "Select No Not Applicable Yes" at bounding box center [419, 150] width 200 height 10
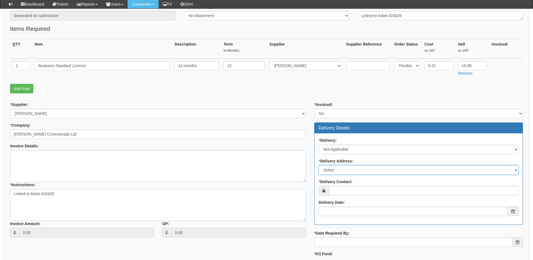
click at [339, 172] on select "Select Not Applicable Main Address - HU3 4UQ Other" at bounding box center [419, 170] width 200 height 10
select select "N/A"
click at [319, 165] on select "Select Not Applicable Main Address - HU3 4UQ Other" at bounding box center [419, 170] width 200 height 10
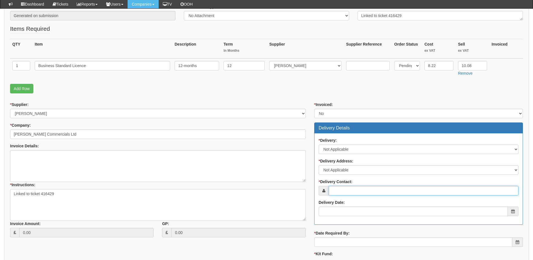
click at [341, 188] on input "* Delivery Contact:" at bounding box center [424, 191] width 190 height 10
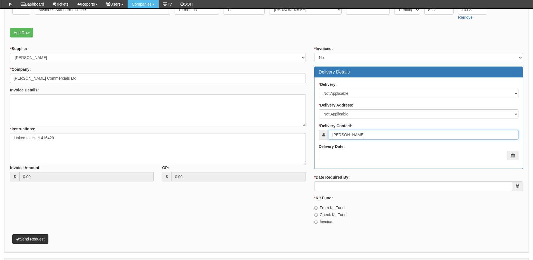
type input "[PERSON_NAME]"
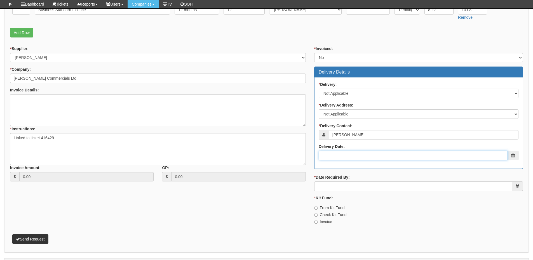
click at [346, 154] on input "Delivery Date:" at bounding box center [413, 156] width 189 height 10
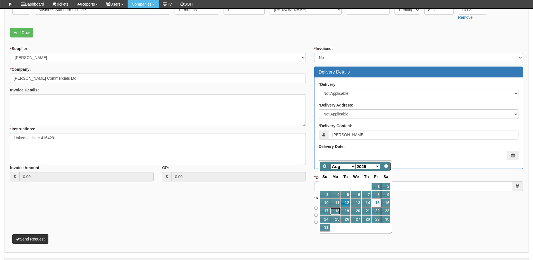
click at [340, 209] on link "18" at bounding box center [335, 212] width 10 height 8
type input "2025-08-18"
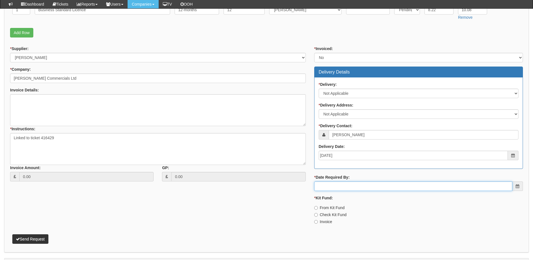
click at [337, 184] on input "* Date Required By:" at bounding box center [413, 187] width 198 height 10
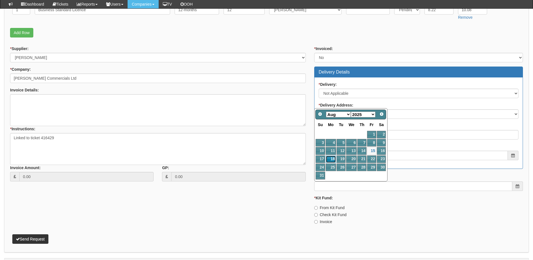
click at [329, 159] on link "18" at bounding box center [331, 160] width 10 height 8
type input "2025-08-18"
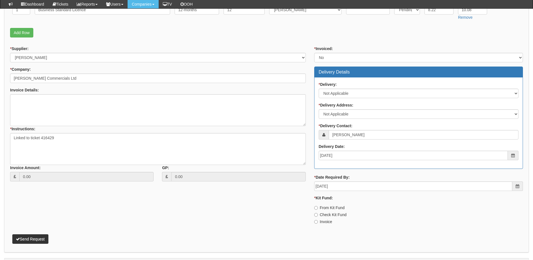
click at [325, 221] on label "Invoice" at bounding box center [323, 222] width 18 height 6
click at [318, 210] on input "Invoice" at bounding box center [316, 208] width 4 height 4
radio input "true"
click at [40, 238] on button "Send Request" at bounding box center [30, 240] width 36 height 10
